Goal: Use online tool/utility

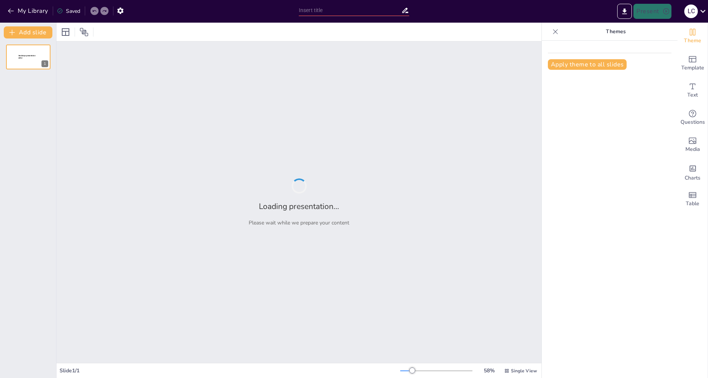
type input "Análisis de Vulnerabilidades: Comprendiendo el Cross Site Scripting (XSS)"
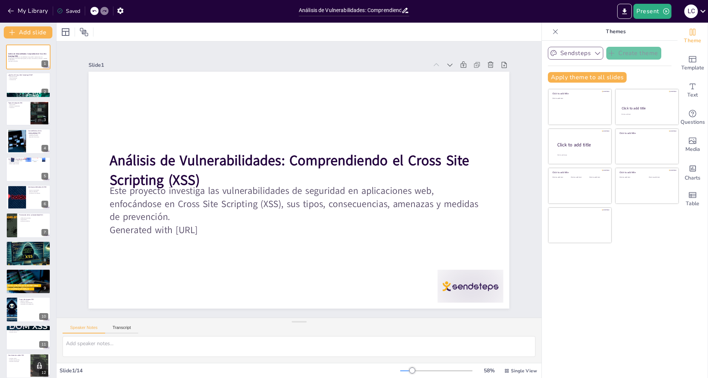
click at [586, 52] on button "Sendsteps" at bounding box center [575, 53] width 55 height 13
click at [20, 80] on div at bounding box center [28, 85] width 45 height 26
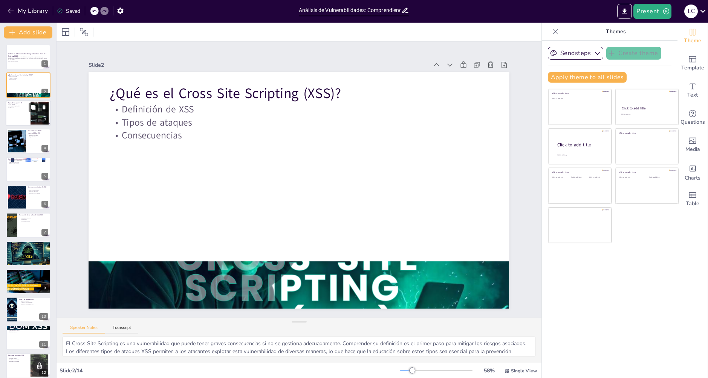
click at [25, 110] on div at bounding box center [28, 113] width 45 height 26
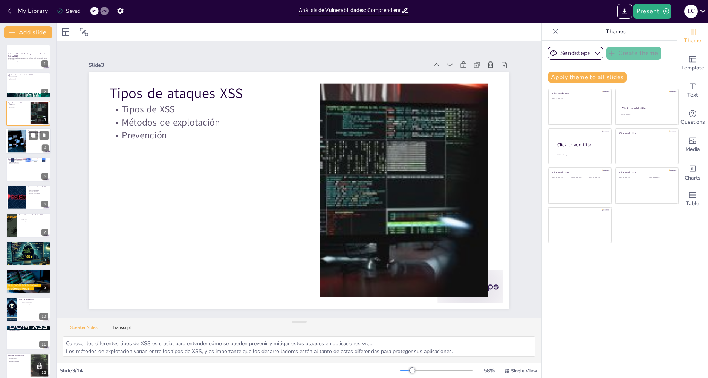
click at [19, 140] on div at bounding box center [16, 141] width 39 height 23
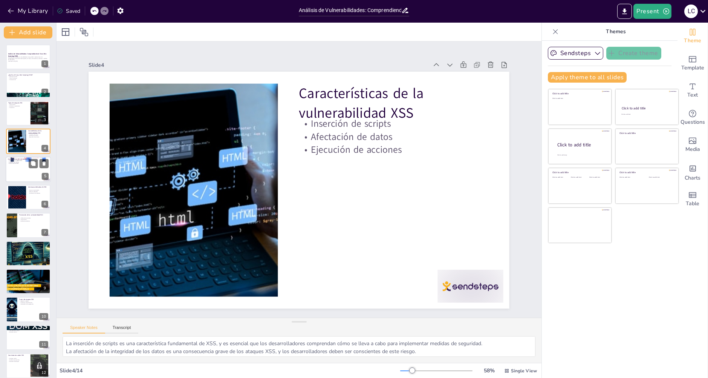
click at [20, 172] on div at bounding box center [28, 169] width 45 height 26
type textarea "El robo de información sensible es una de las consecuencias más graves de los a…"
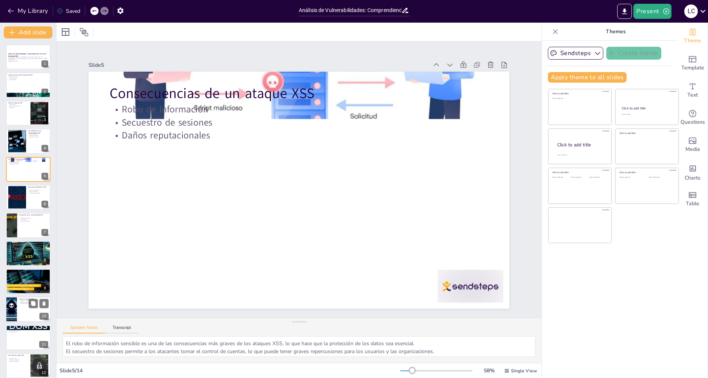
scroll to position [62, 0]
